Goal: Task Accomplishment & Management: Manage account settings

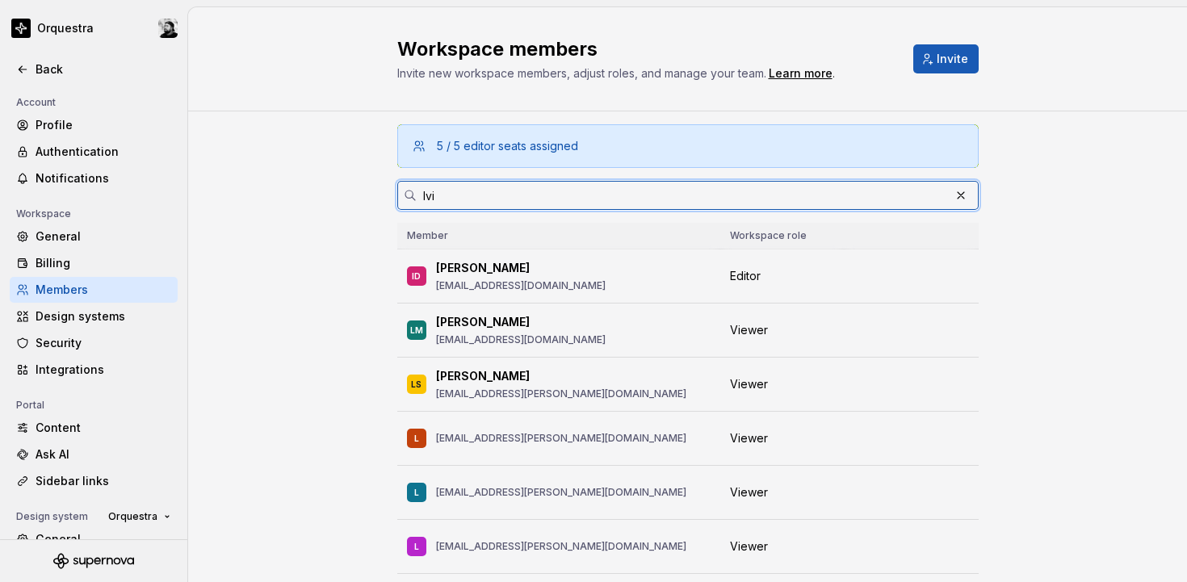
drag, startPoint x: 468, startPoint y: 186, endPoint x: 391, endPoint y: 192, distance: 77.8
click at [397, 192] on div "Ivi" at bounding box center [687, 195] width 581 height 29
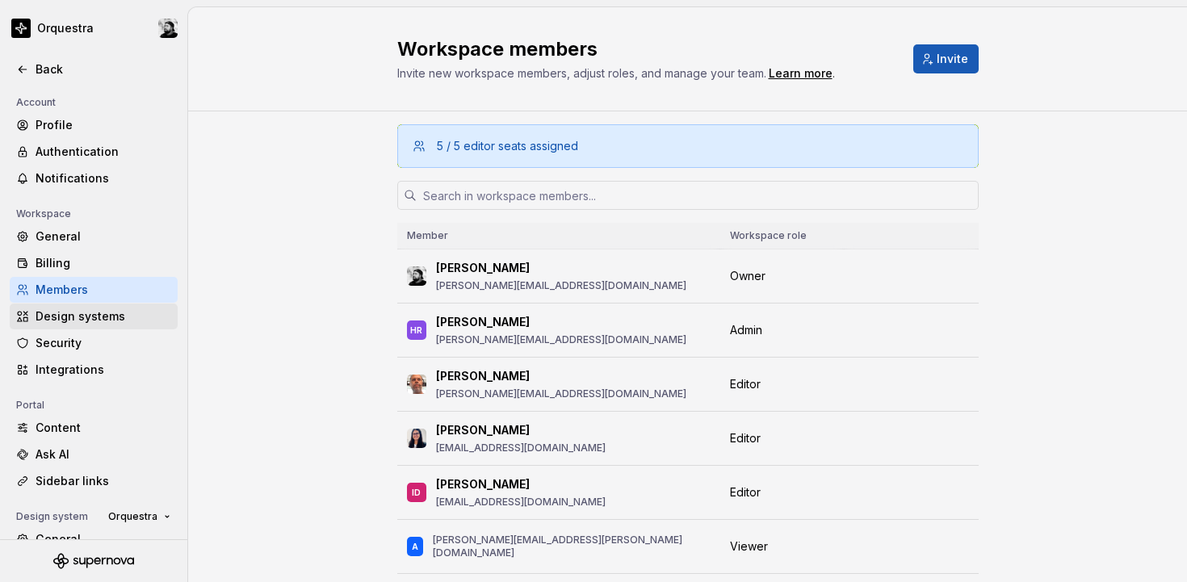
click at [77, 316] on div "Design systems" at bounding box center [104, 316] width 136 height 16
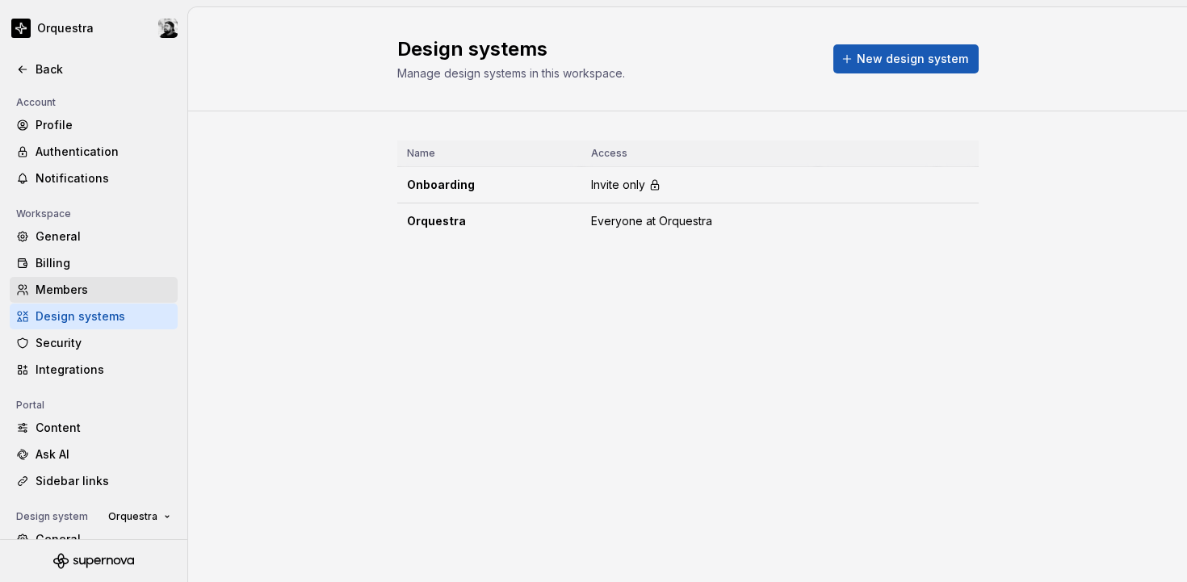
click at [73, 287] on div "Members" at bounding box center [104, 290] width 136 height 16
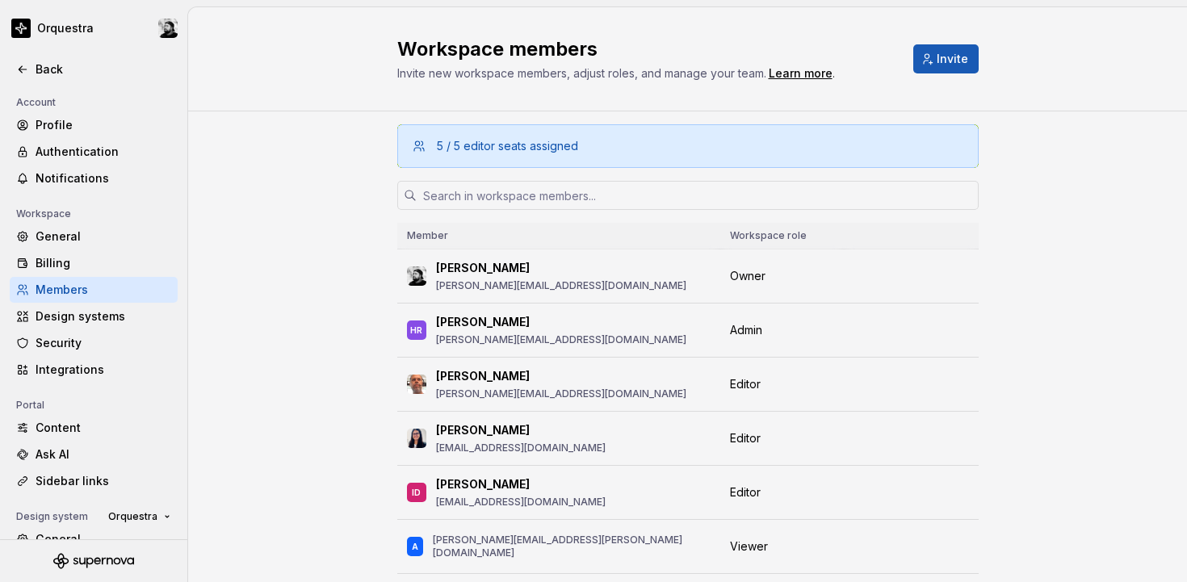
scroll to position [129, 0]
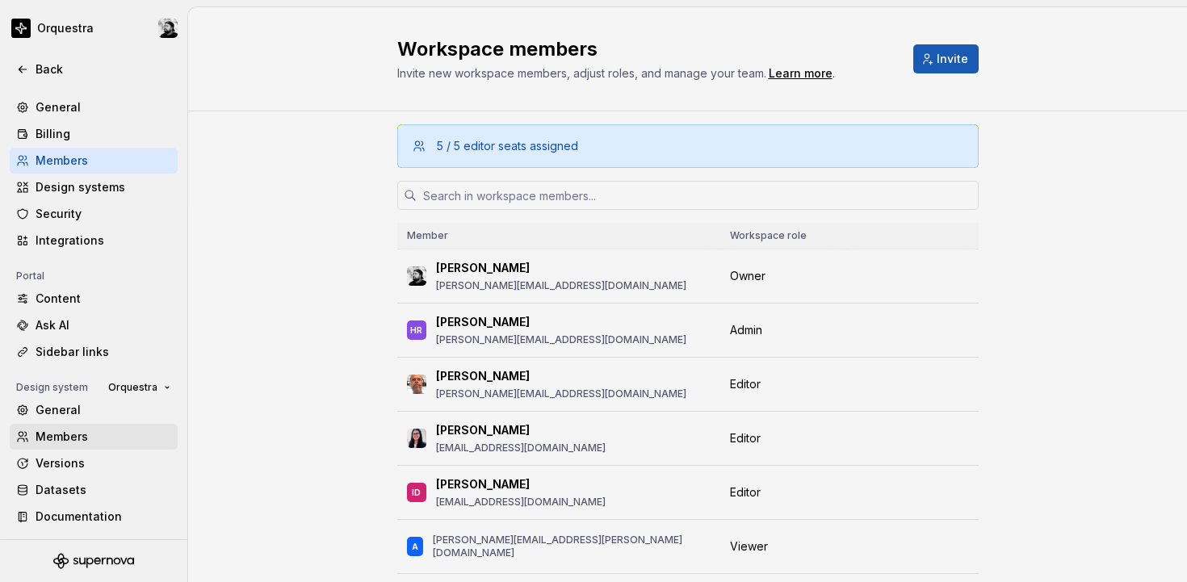
click at [66, 434] on div "Members" at bounding box center [104, 437] width 136 height 16
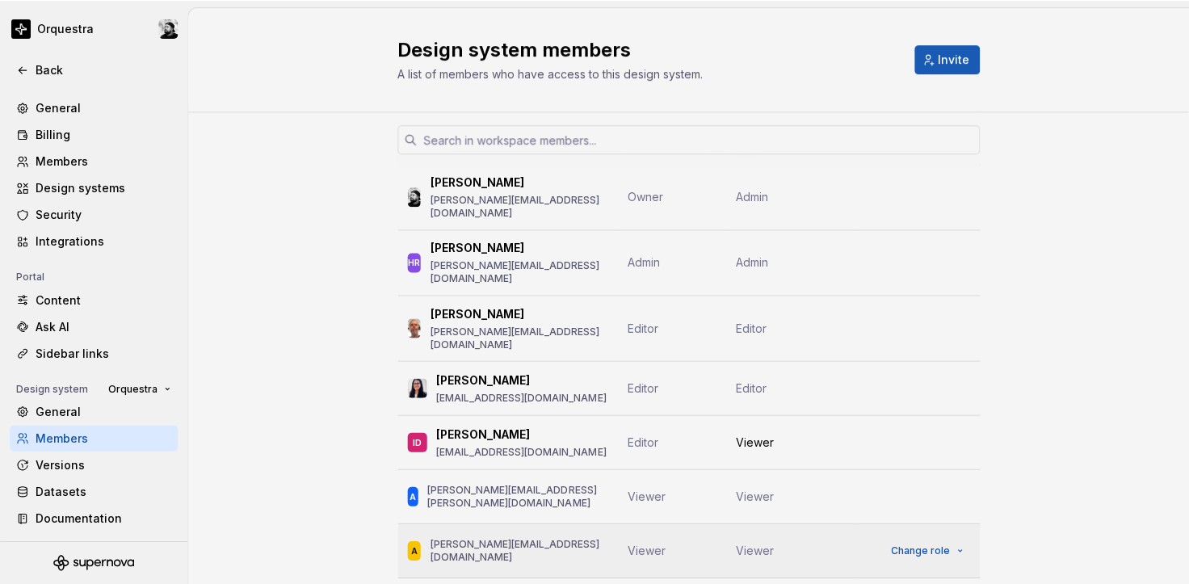
scroll to position [81, 0]
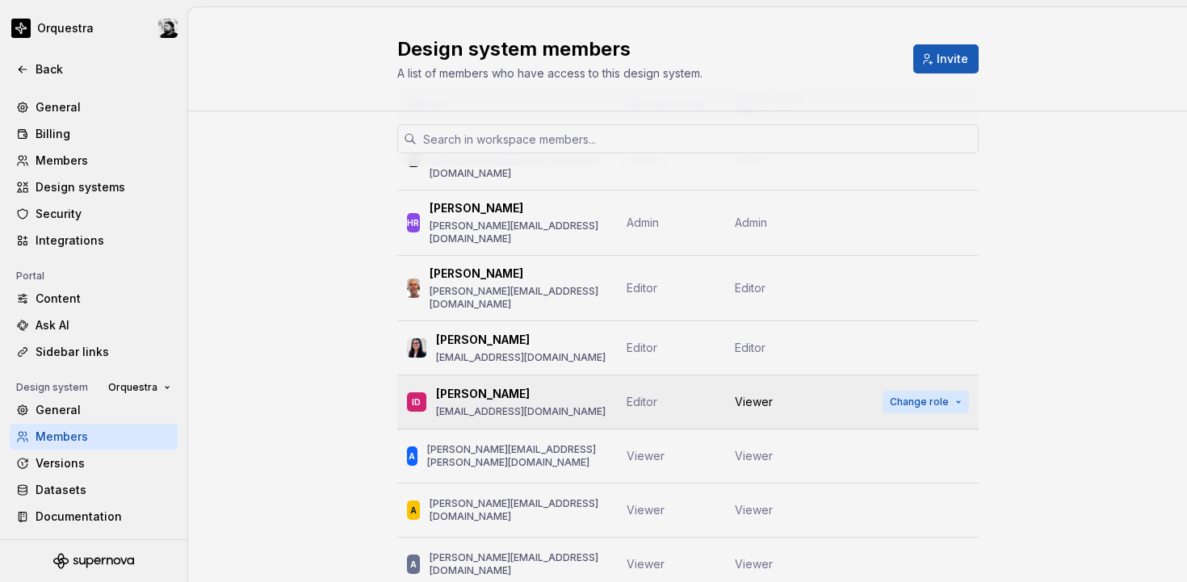
click at [929, 396] on span "Change role" at bounding box center [919, 402] width 59 height 13
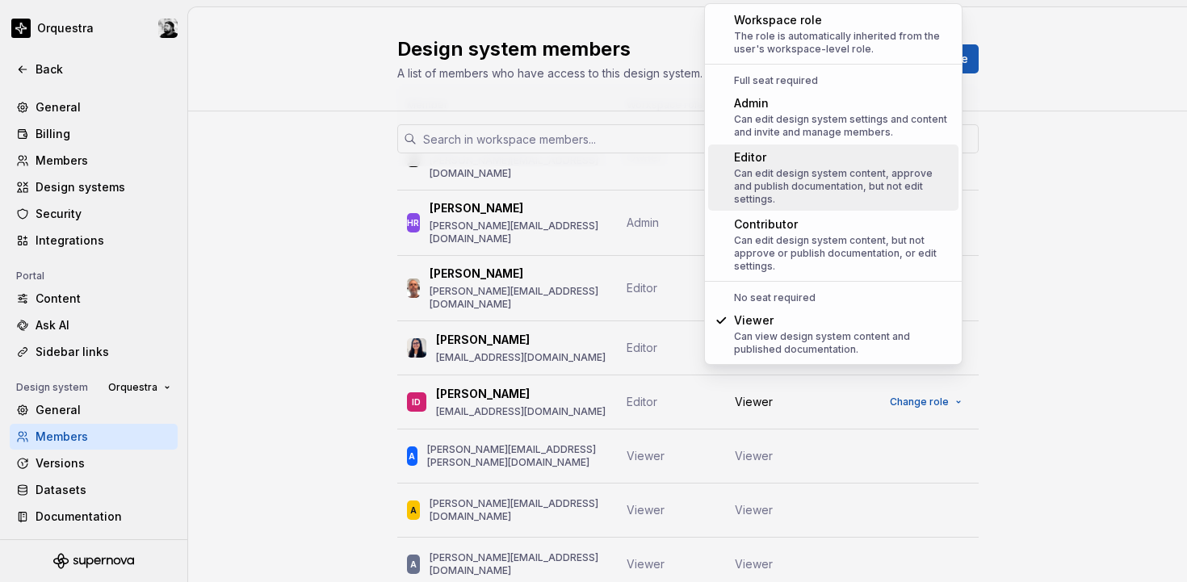
click at [803, 170] on div "Can edit design system content, approve and publish documentation, but not edit…" at bounding box center [843, 186] width 218 height 39
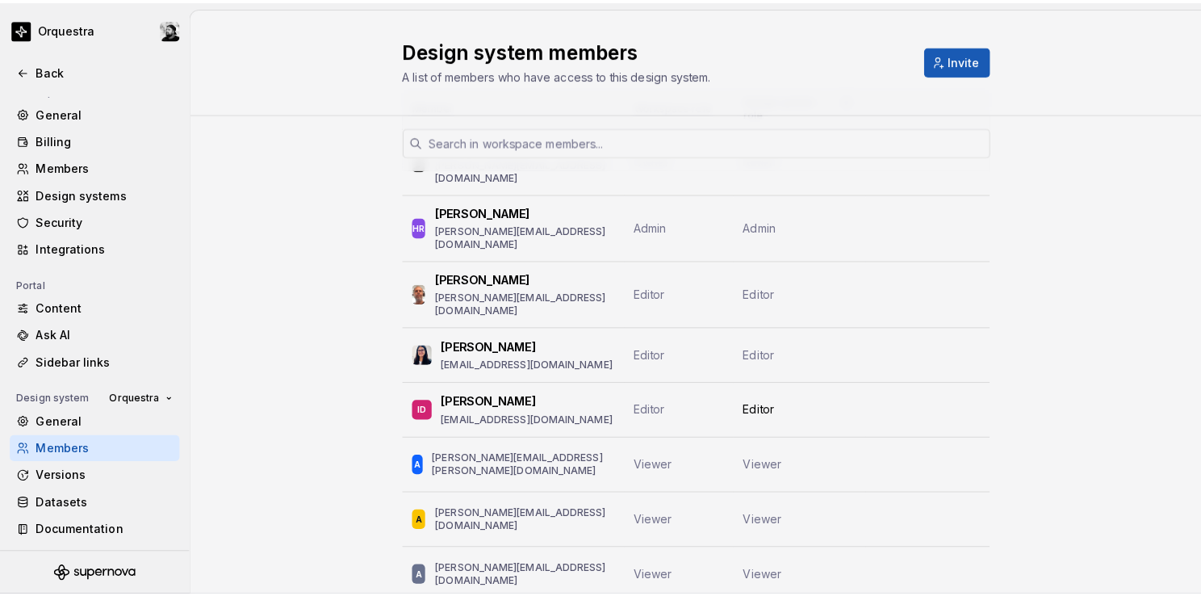
scroll to position [115, 0]
